Goal: Task Accomplishment & Management: Manage account settings

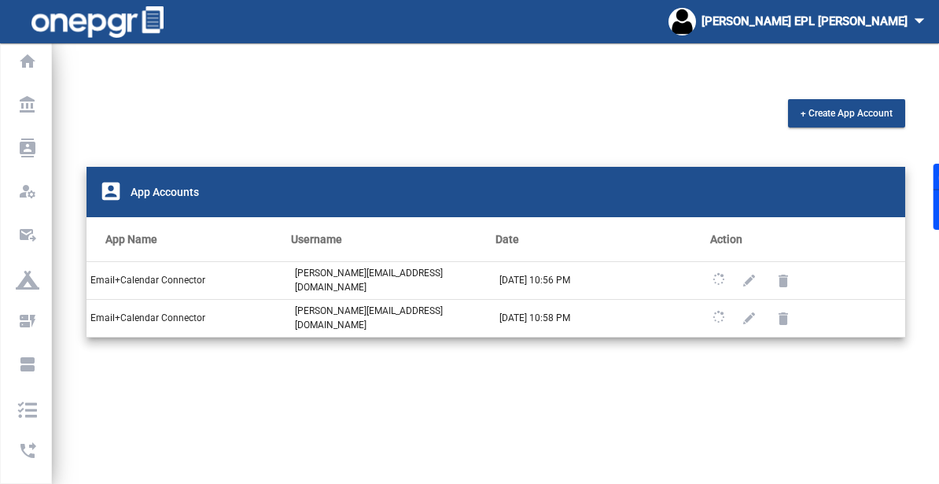
scroll to position [65, 0]
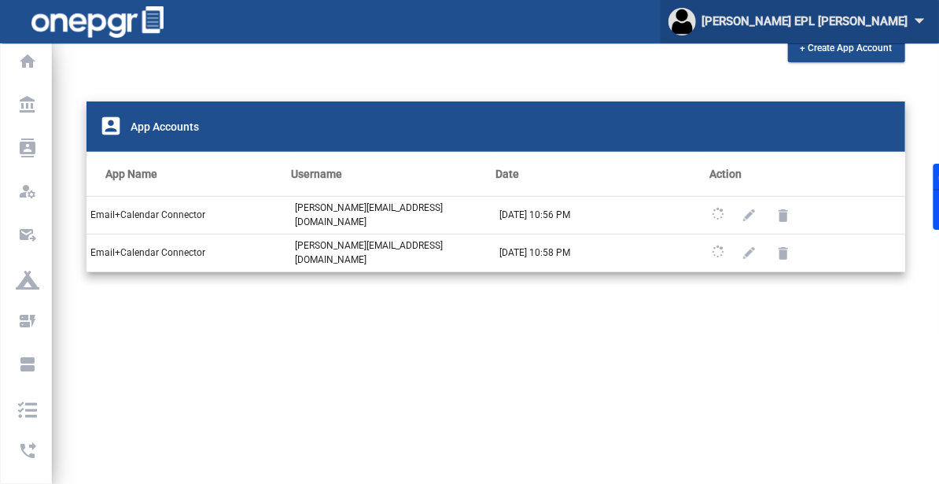
click at [859, 31] on div "[PERSON_NAME] [PERSON_NAME] arrow_drop_down" at bounding box center [800, 21] width 263 height 29
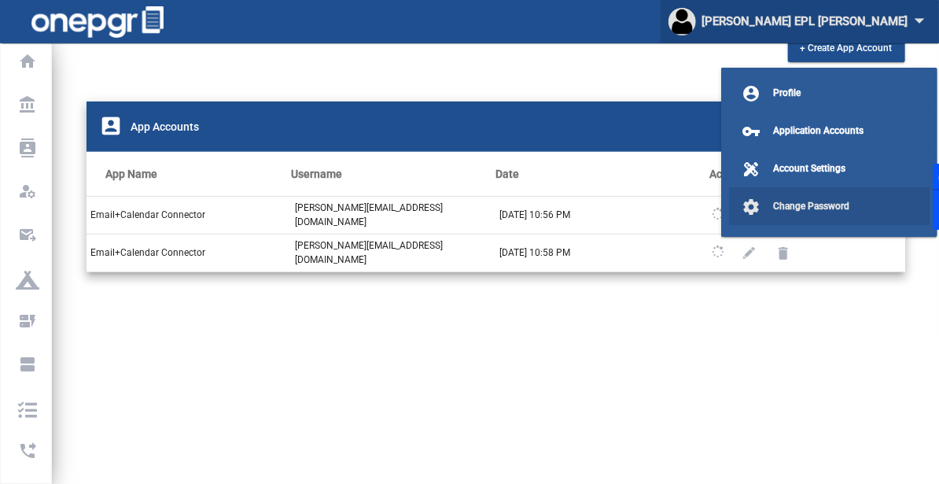
scroll to position [31, 0]
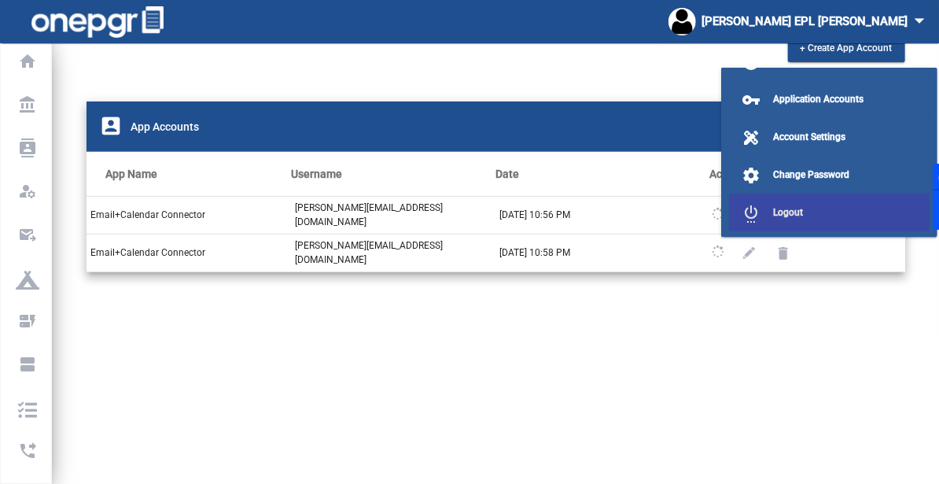
click at [831, 217] on button "settings_power Logout" at bounding box center [829, 213] width 201 height 38
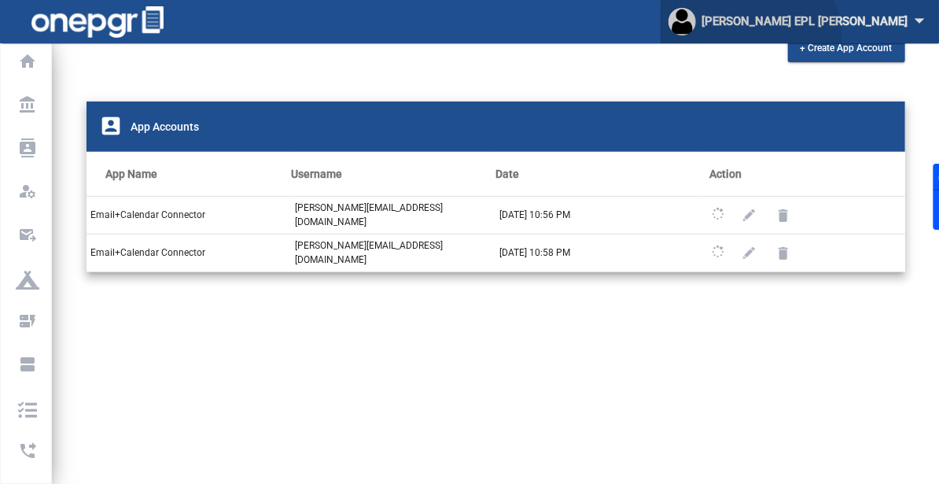
click at [851, 39] on button "[PERSON_NAME] [PERSON_NAME] arrow_drop_down" at bounding box center [800, 21] width 278 height 43
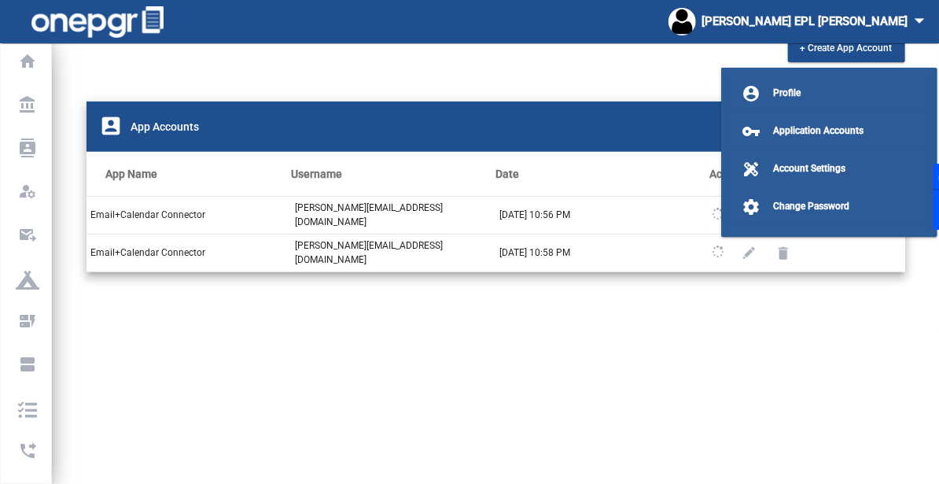
click at [868, 35] on div at bounding box center [469, 242] width 939 height 484
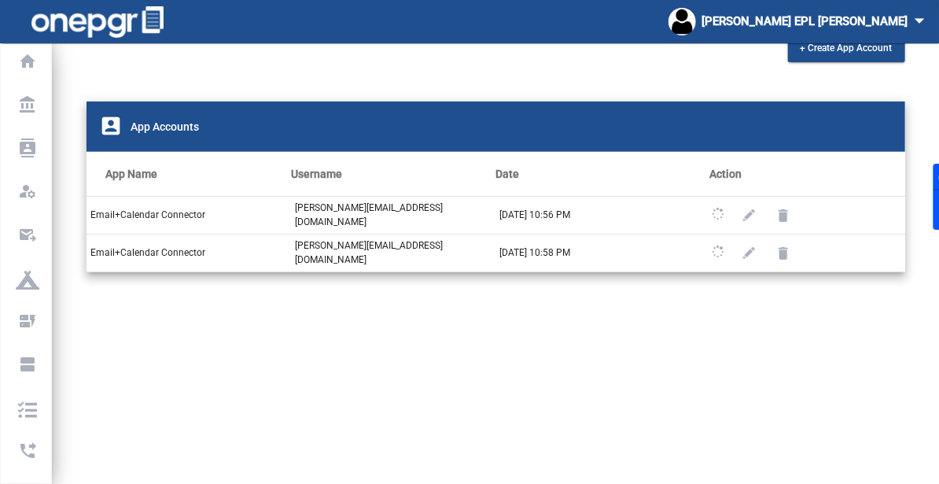
scroll to position [91, 0]
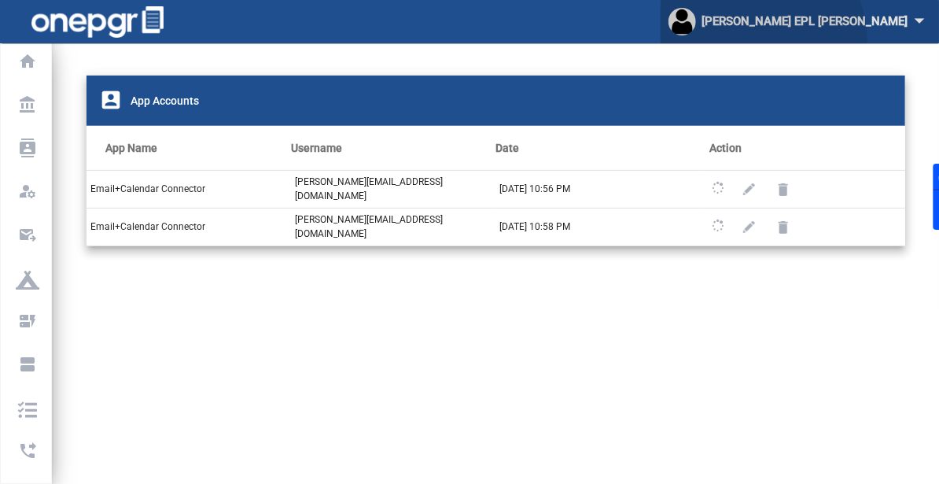
click at [865, 39] on button "[PERSON_NAME] [PERSON_NAME] arrow_drop_down" at bounding box center [800, 21] width 278 height 43
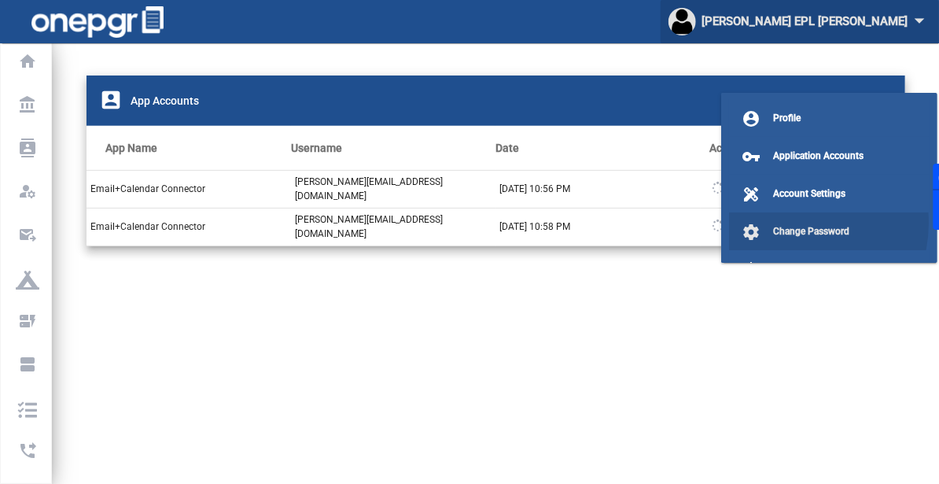
scroll to position [31, 0]
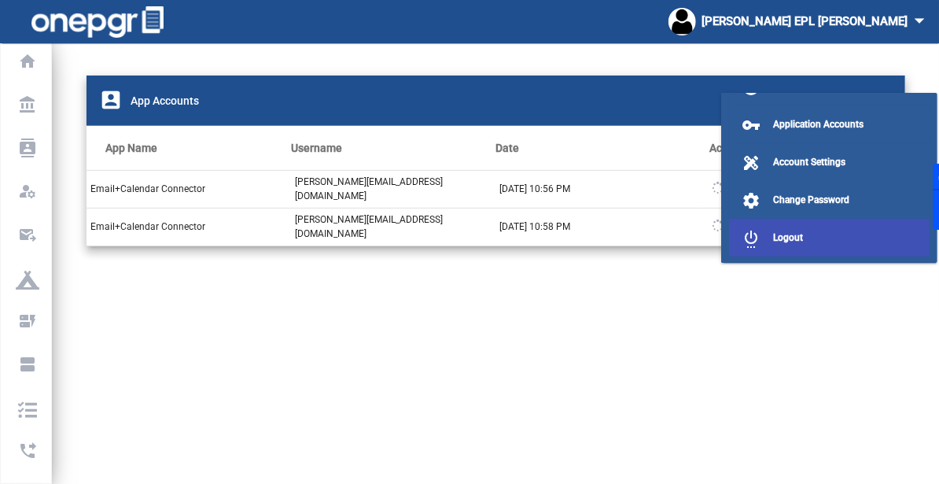
click at [776, 238] on span "Logout" at bounding box center [788, 237] width 30 height 11
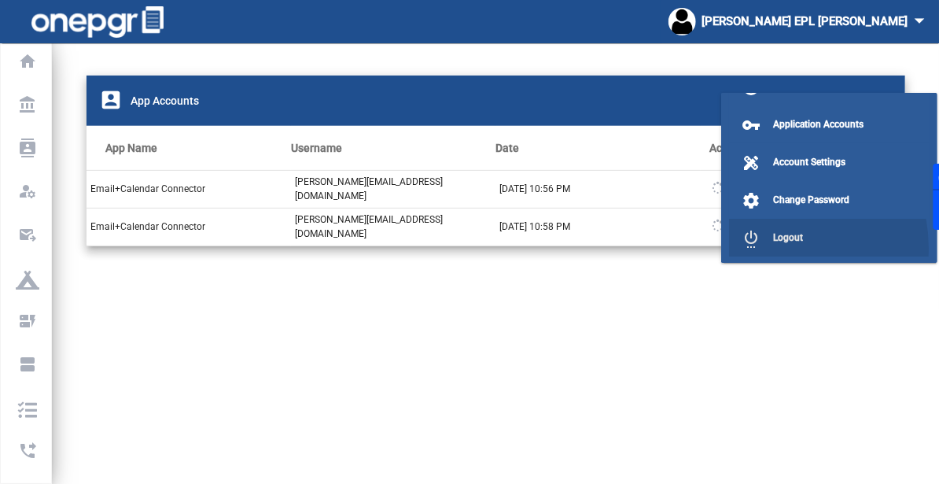
click at [767, 247] on div "+ Create App Account account_box App Accounts App Name Username Date Action Ema…" at bounding box center [496, 262] width 886 height 508
click at [772, 245] on div "+ Create App Account account_box App Accounts App Name Username Date Action Ema…" at bounding box center [496, 262] width 886 height 508
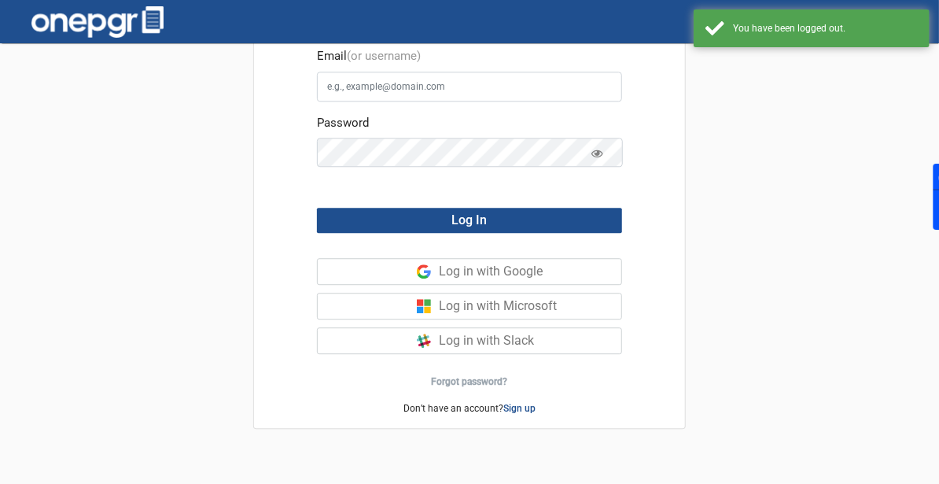
scroll to position [43, 0]
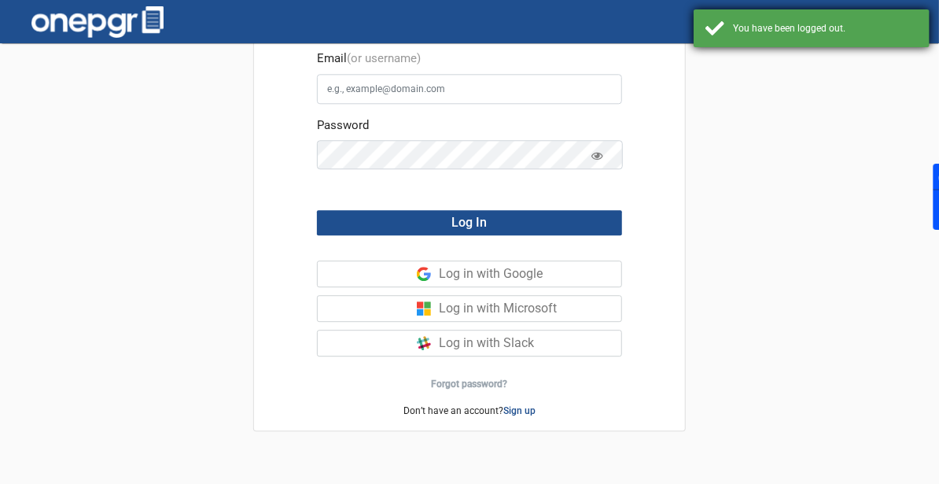
click at [879, 35] on div "You have been logged out." at bounding box center [812, 28] width 236 height 38
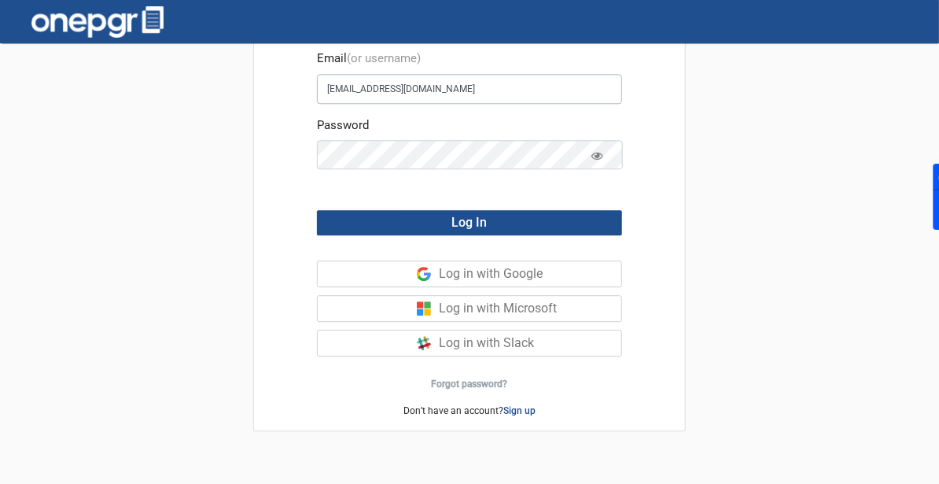
click at [474, 87] on input "[EMAIL_ADDRESS][DOMAIN_NAME]" at bounding box center [469, 89] width 305 height 30
click at [485, 85] on input "[EMAIL_ADDRESS][DOMAIN_NAME]" at bounding box center [469, 89] width 305 height 30
click at [487, 90] on input "[EMAIL_ADDRESS][DOMAIN_NAME]" at bounding box center [469, 89] width 305 height 30
click at [503, 81] on input "[EMAIL_ADDRESS][DOMAIN_NAME]" at bounding box center [469, 89] width 305 height 30
click at [422, 90] on input "[EMAIL_ADDRESS][DOMAIN_NAME]" at bounding box center [469, 89] width 305 height 30
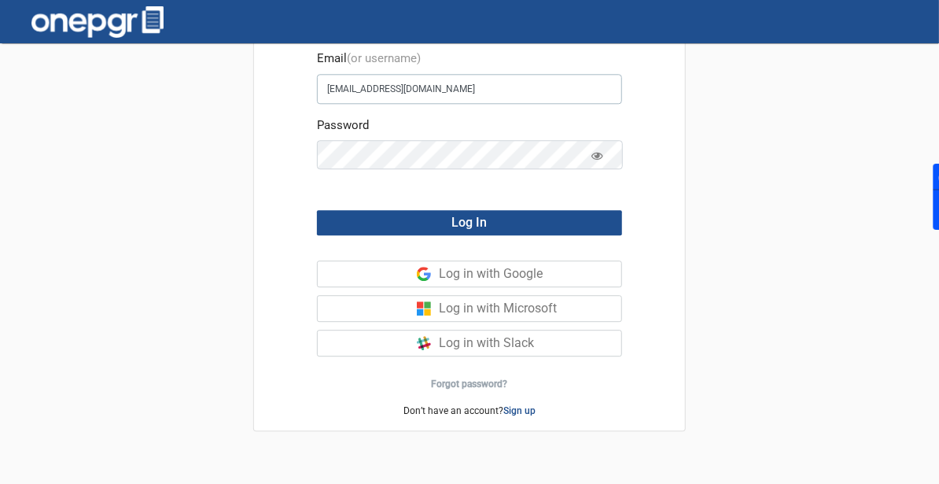
click at [422, 90] on input "[EMAIL_ADDRESS][DOMAIN_NAME]" at bounding box center [469, 89] width 305 height 30
type input "[PERSON_NAME][EMAIL_ADDRESS][DOMAIN_NAME]"
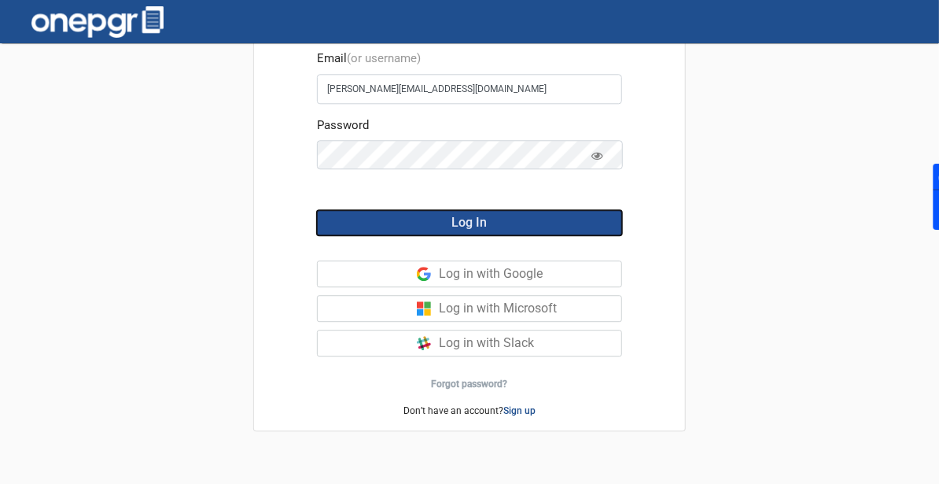
click at [439, 222] on button "Log In" at bounding box center [469, 222] width 305 height 25
